Goal: Check status: Check status

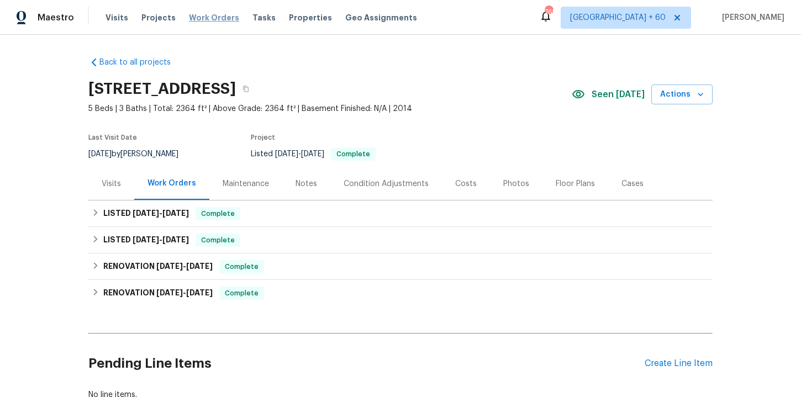
click at [208, 16] on span "Work Orders" at bounding box center [214, 17] width 50 height 11
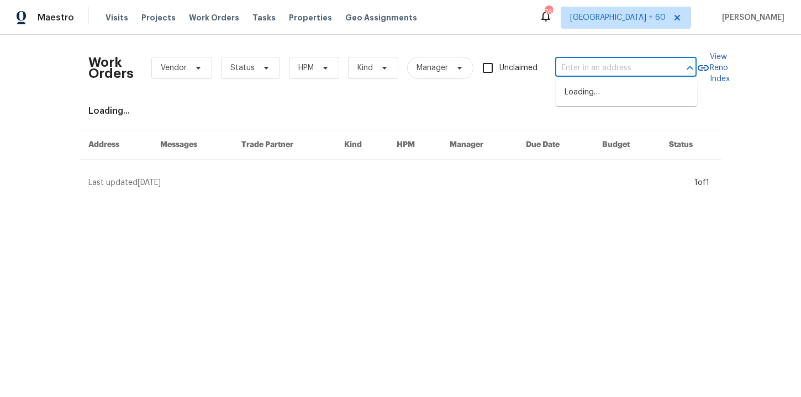
click at [592, 65] on input "text" at bounding box center [610, 68] width 110 height 17
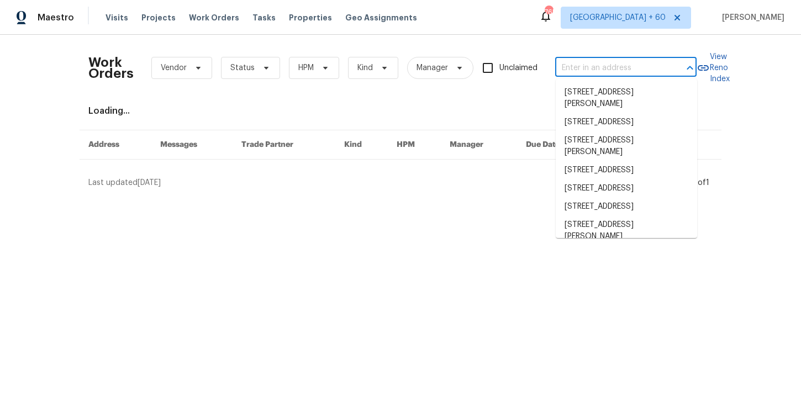
paste input "[STREET_ADDRESS]"
type input "[STREET_ADDRESS]"
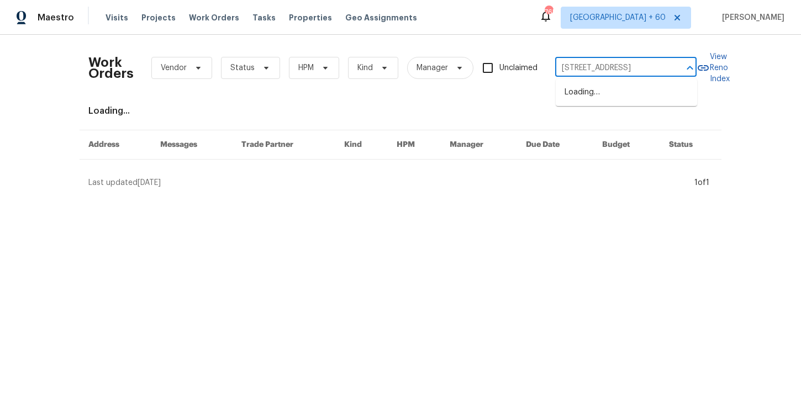
scroll to position [0, 28]
click at [600, 93] on li "[STREET_ADDRESS]" at bounding box center [626, 92] width 141 height 18
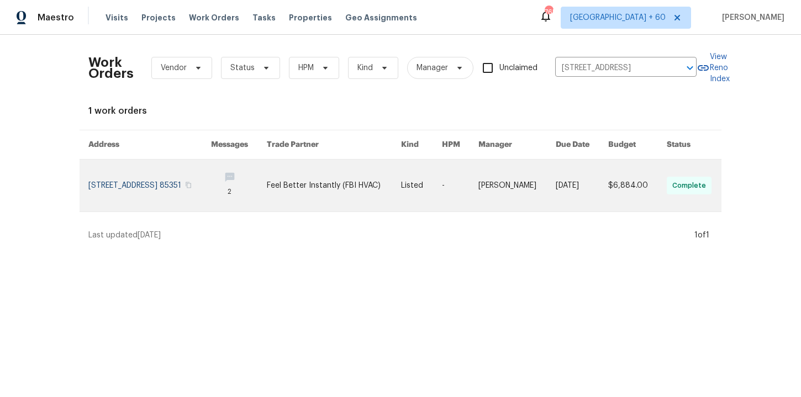
click at [143, 182] on link at bounding box center [149, 186] width 123 height 52
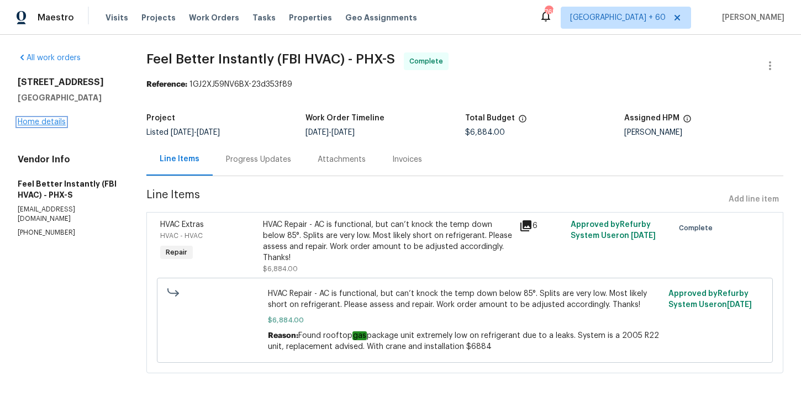
click at [52, 124] on link "Home details" at bounding box center [42, 122] width 48 height 8
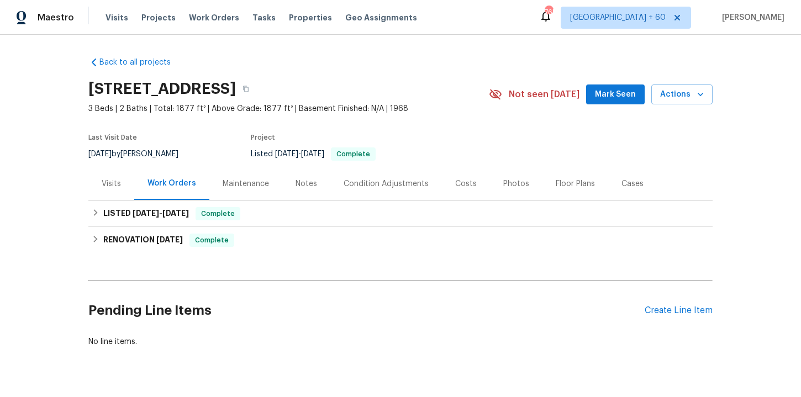
click at [262, 257] on div "Back to all projects [STREET_ADDRESS] 3 Beds | 2 Baths | Total: 1877 ft² | Abov…" at bounding box center [400, 202] width 624 height 308
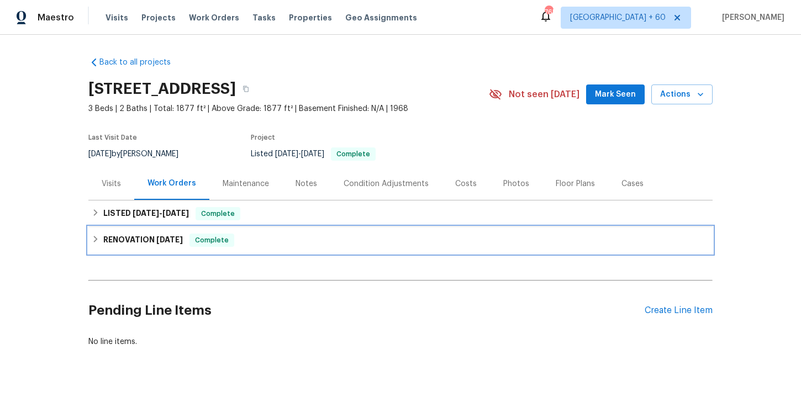
click at [262, 241] on div "RENOVATION [DATE] Complete" at bounding box center [401, 240] width 618 height 13
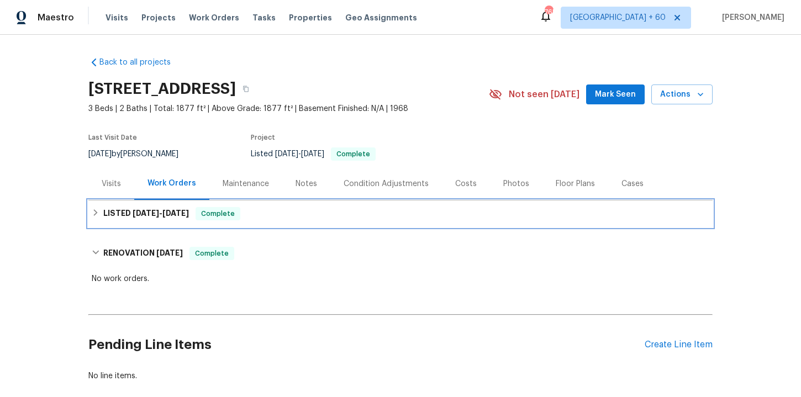
click at [288, 216] on div "LISTED [DATE] - [DATE] Complete" at bounding box center [401, 213] width 618 height 13
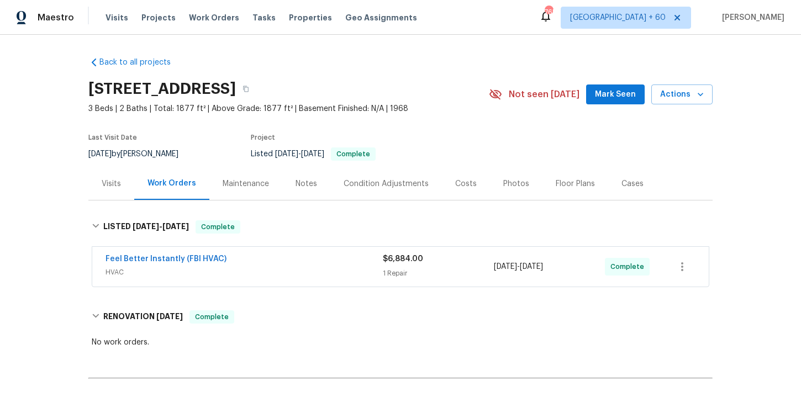
click at [291, 276] on span "HVAC" at bounding box center [244, 272] width 277 height 11
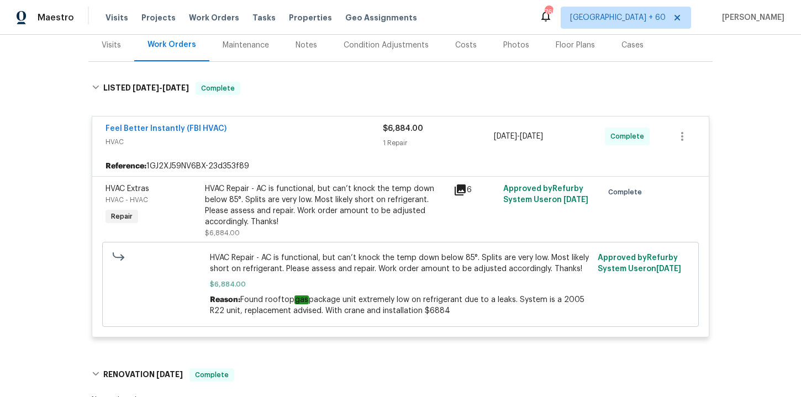
scroll to position [140, 0]
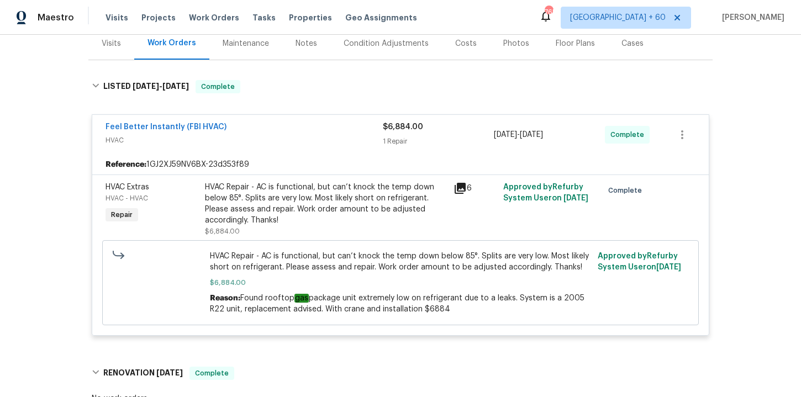
click at [405, 196] on div "HVAC Repair - AC is functional, but can’t knock the temp down below 85°. Splits…" at bounding box center [326, 204] width 242 height 44
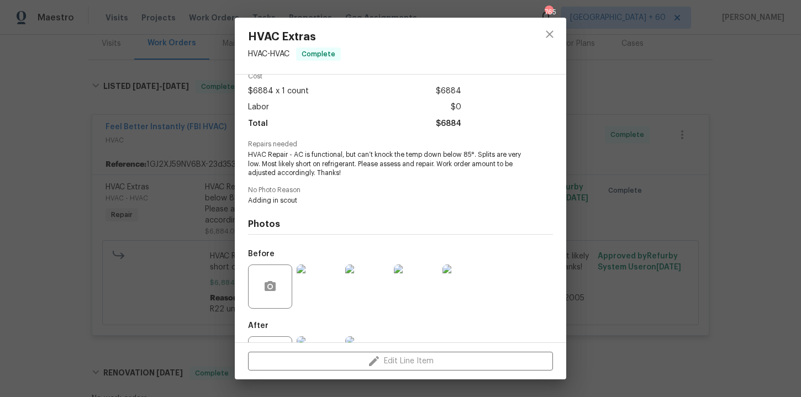
scroll to position [102, 0]
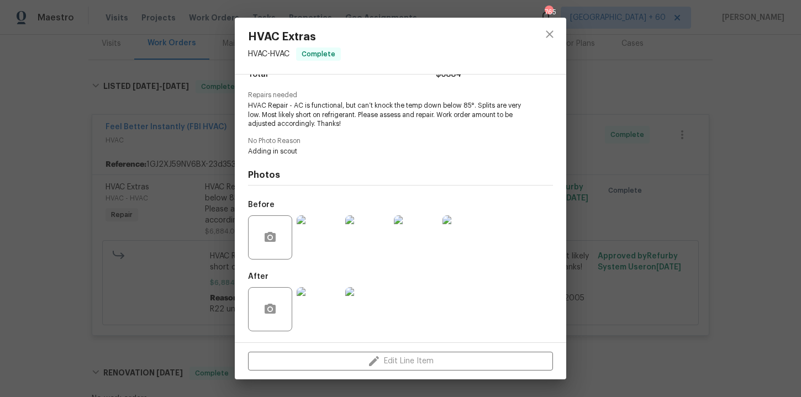
click at [323, 297] on img at bounding box center [319, 309] width 44 height 44
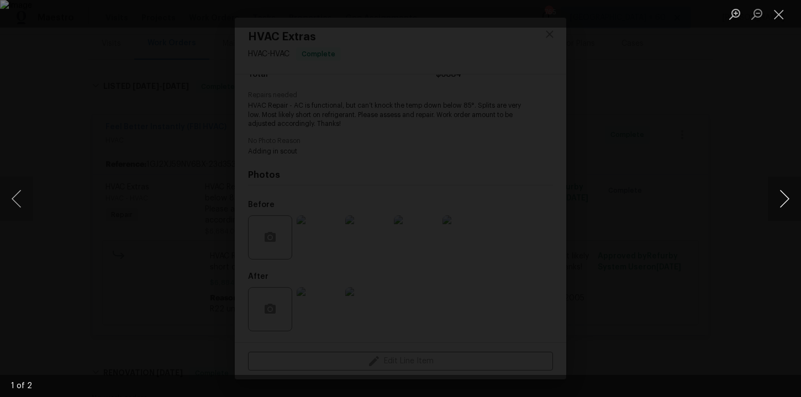
click at [783, 196] on button "Next image" at bounding box center [784, 199] width 33 height 44
click at [752, 166] on div "Lightbox" at bounding box center [400, 198] width 801 height 397
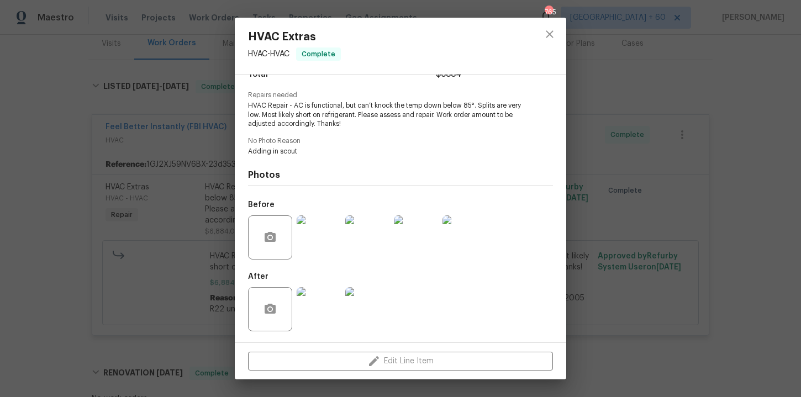
click at [752, 166] on div "HVAC Extras HVAC - HVAC Complete Vendor Feel Better Instantly (FBI HVAC) Accoun…" at bounding box center [400, 198] width 801 height 397
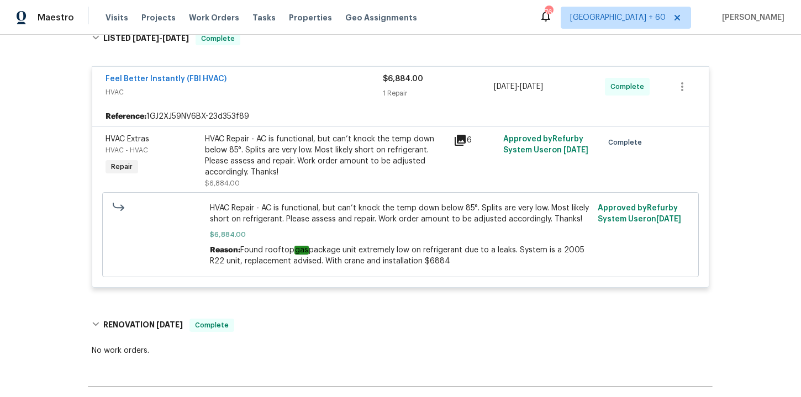
scroll to position [189, 0]
